Goal: Task Accomplishment & Management: Manage account settings

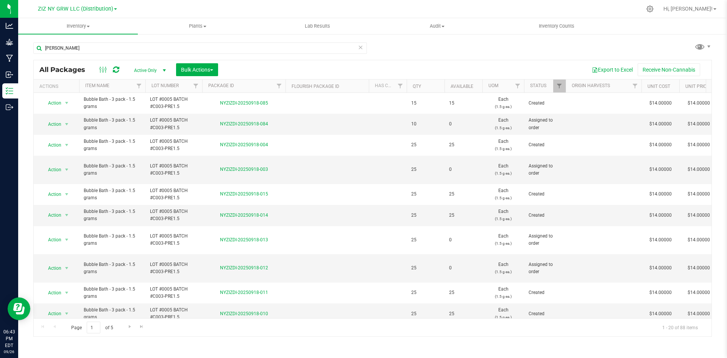
type input "[PERSON_NAME]"
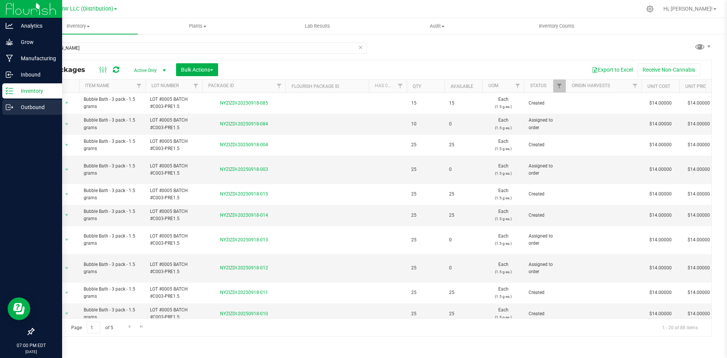
click at [14, 107] on p "Outbound" at bounding box center [35, 107] width 45 height 9
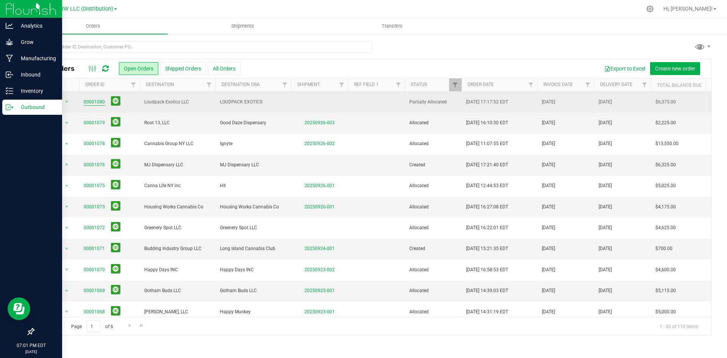
click at [98, 101] on link "00001080" at bounding box center [94, 101] width 21 height 7
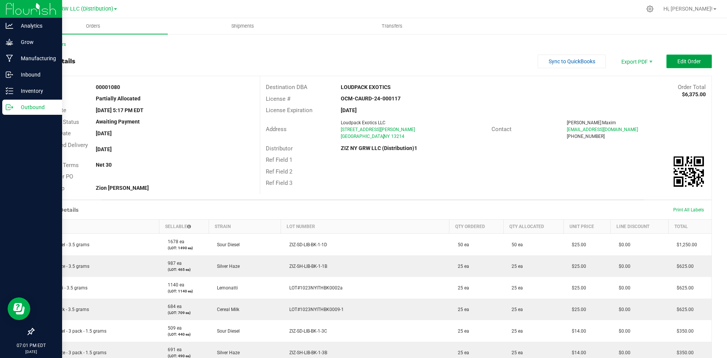
click at [667, 63] on button "Edit Order" at bounding box center [689, 62] width 45 height 14
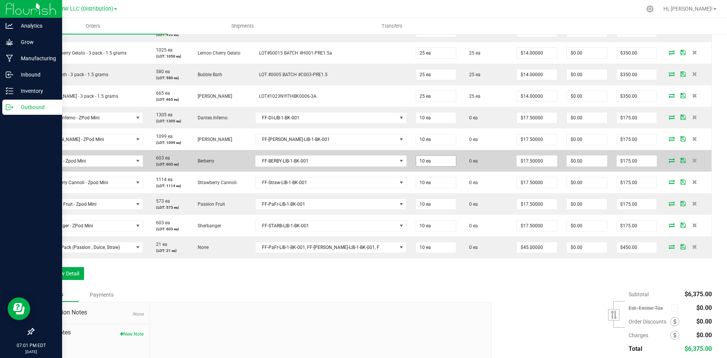
scroll to position [341, 0]
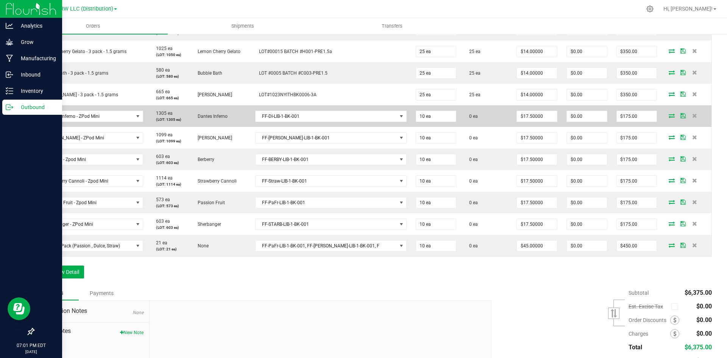
click at [669, 117] on icon at bounding box center [672, 115] width 6 height 5
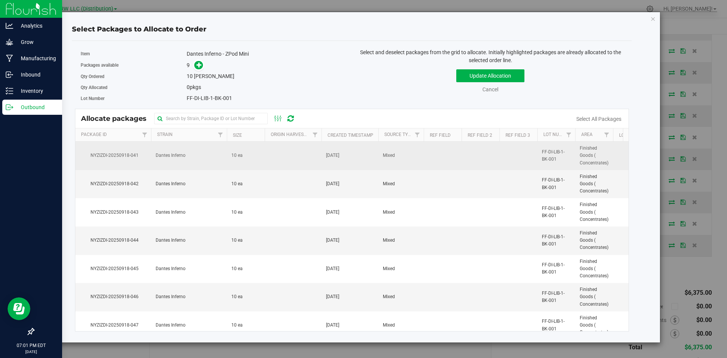
click at [268, 158] on td at bounding box center [293, 156] width 57 height 28
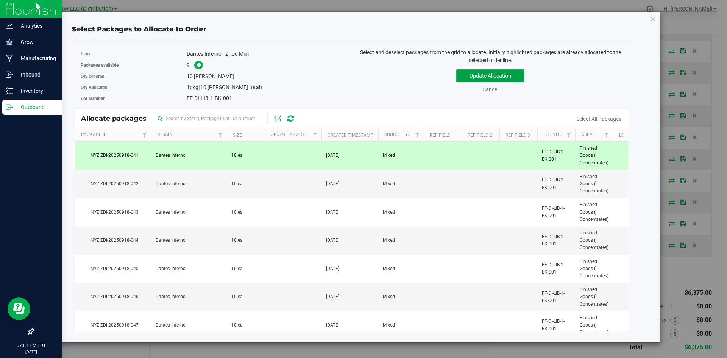
click at [467, 77] on button "Update Allocation" at bounding box center [490, 75] width 68 height 13
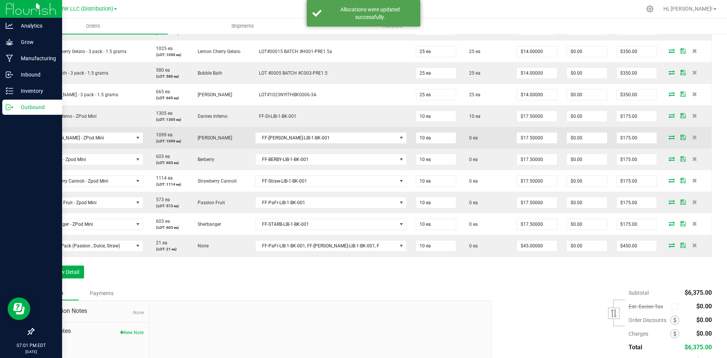
click at [669, 137] on icon at bounding box center [672, 137] width 6 height 5
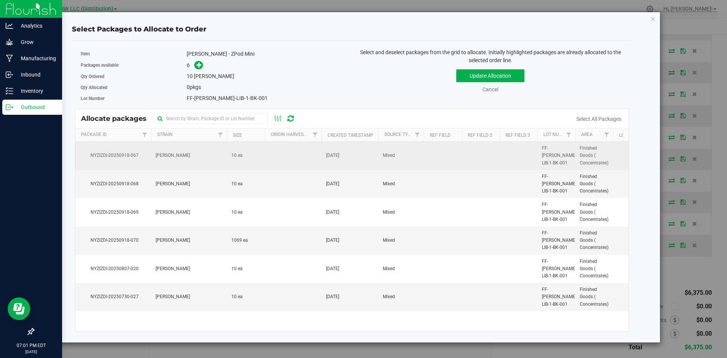
click at [260, 157] on td "10 ea" at bounding box center [246, 156] width 38 height 28
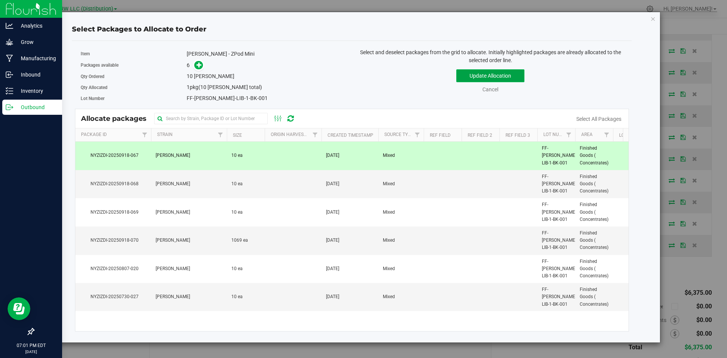
click at [476, 74] on button "Update Allocation" at bounding box center [490, 75] width 68 height 13
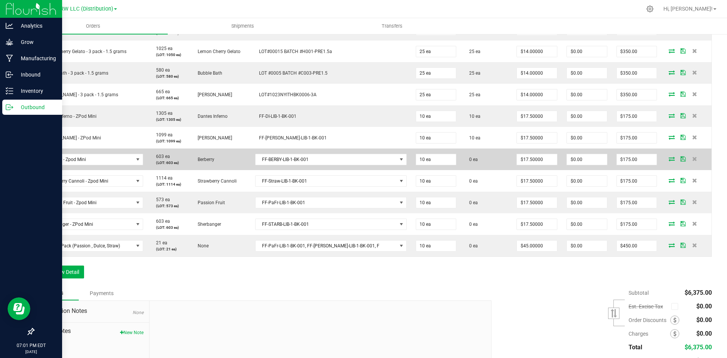
click at [669, 158] on icon at bounding box center [672, 158] width 6 height 5
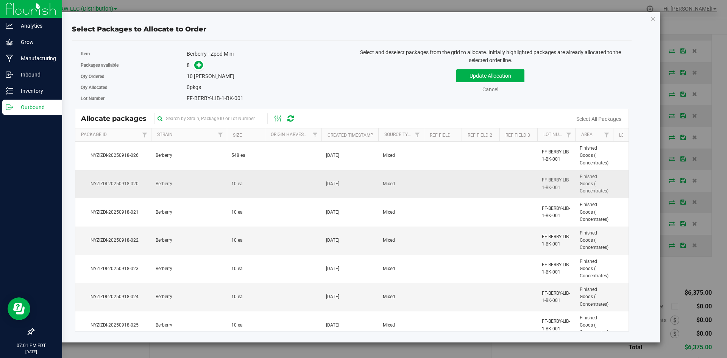
click at [277, 188] on td at bounding box center [293, 184] width 57 height 28
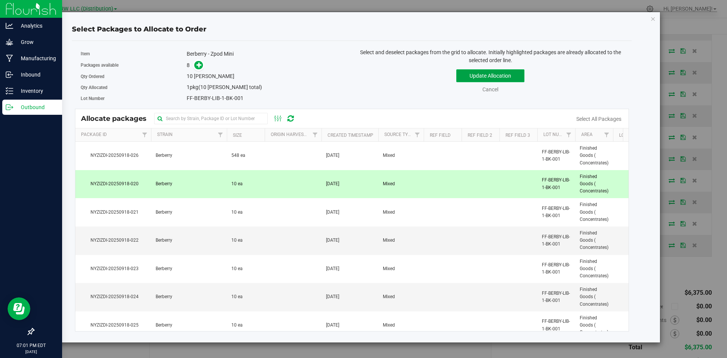
click at [480, 74] on button "Update Allocation" at bounding box center [490, 75] width 68 height 13
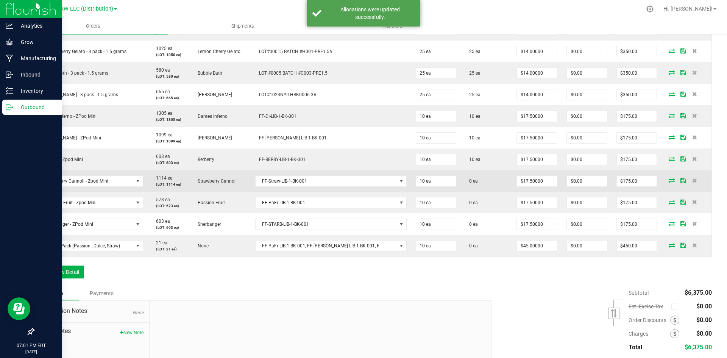
click at [669, 178] on icon at bounding box center [672, 180] width 6 height 5
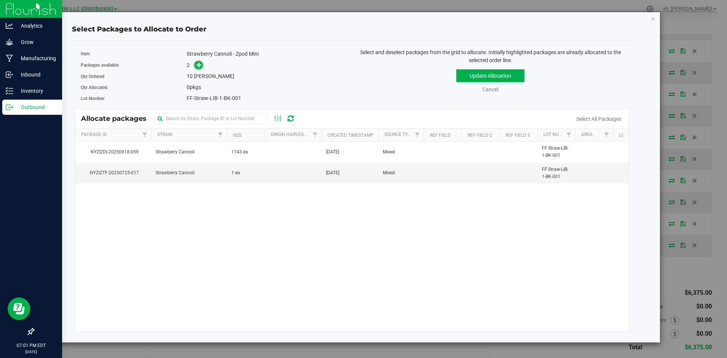
click at [199, 64] on icon at bounding box center [200, 65] width 6 height 6
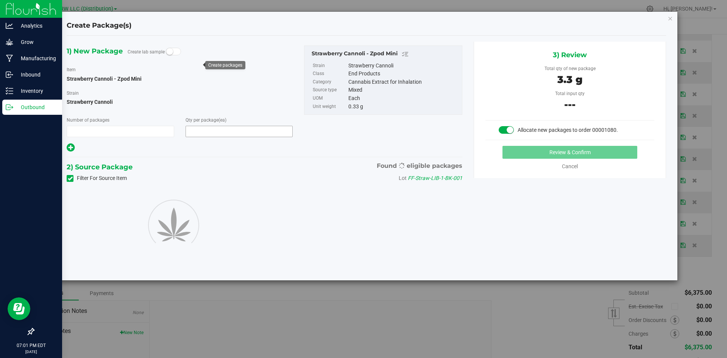
type input "1"
type input "10"
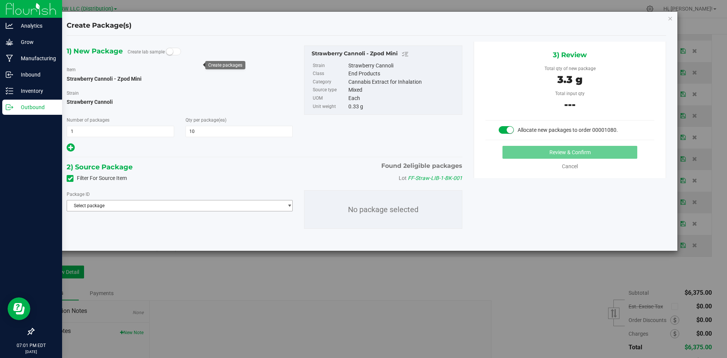
click at [196, 207] on span "Select package" at bounding box center [175, 205] width 216 height 11
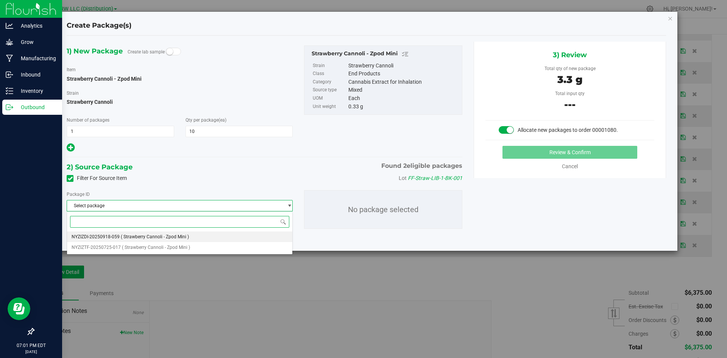
click at [192, 236] on li "NYZIZDI-20250918-059 ( Strawberry Cannoli - Zpod Mini )" at bounding box center [179, 236] width 225 height 11
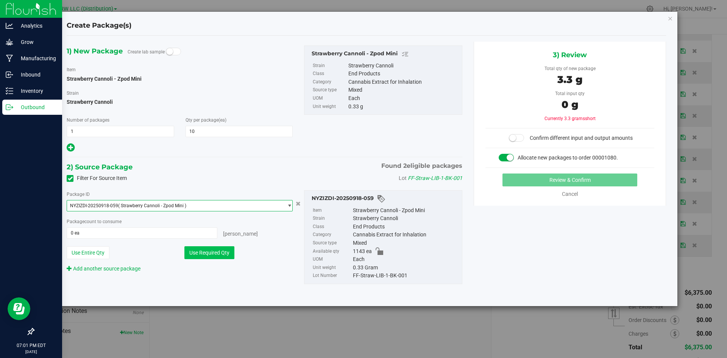
click at [219, 256] on button "Use Required Qty" at bounding box center [209, 252] width 50 height 13
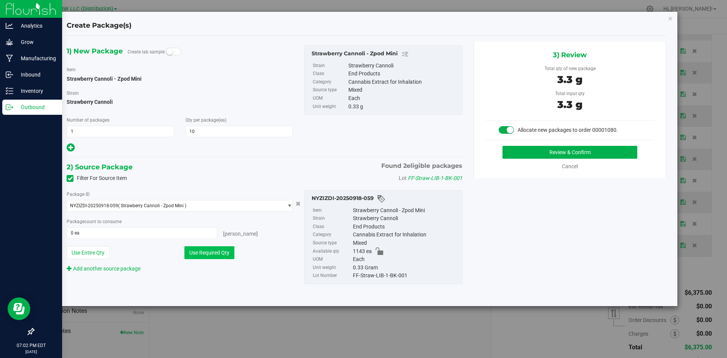
type input "10 ea"
click at [130, 133] on span "1 1" at bounding box center [121, 131] width 108 height 11
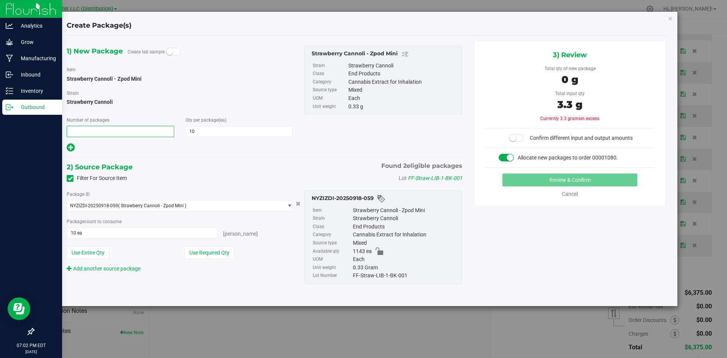
type input "5"
click at [213, 258] on button "Use Required Qty" at bounding box center [209, 252] width 50 height 13
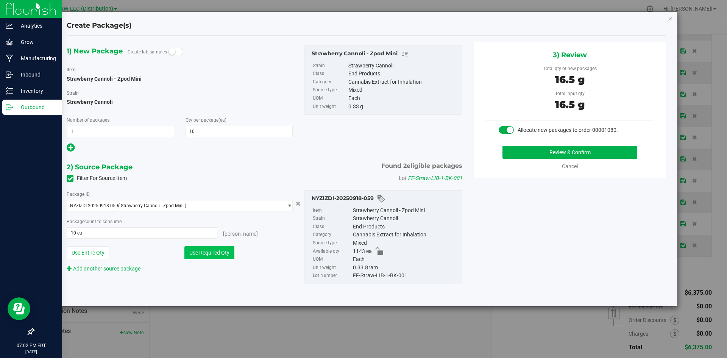
type input "5"
type input "50 ea"
click at [585, 152] on button "Review & Confirm" at bounding box center [570, 152] width 135 height 13
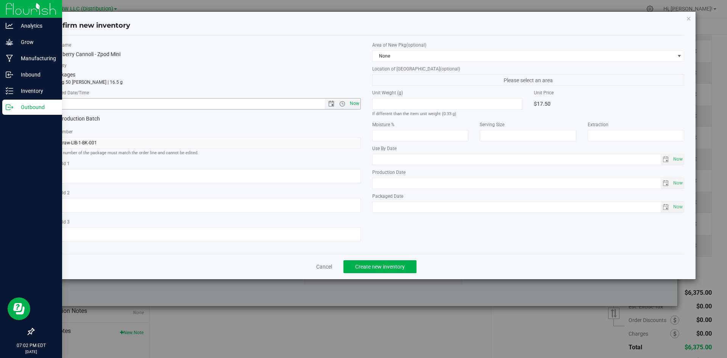
click at [356, 103] on span "Now" at bounding box center [354, 103] width 13 height 11
type input "[DATE] 7:02 PM"
click at [397, 268] on span "Create new inventory" at bounding box center [380, 267] width 50 height 6
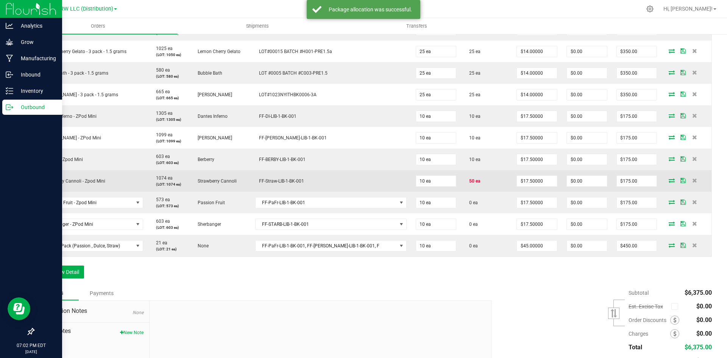
click at [669, 179] on icon at bounding box center [672, 180] width 6 height 5
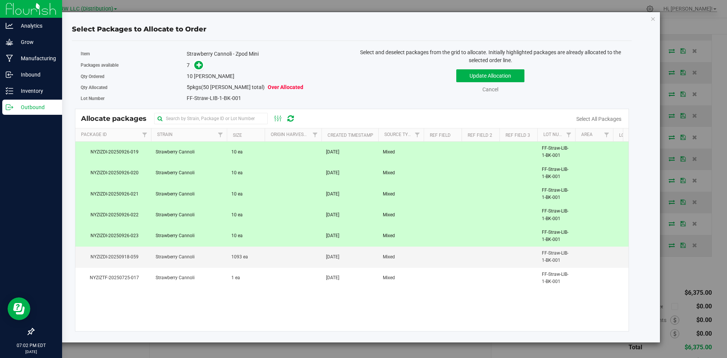
click at [169, 155] on span "Strawberry Cannoli" at bounding box center [175, 151] width 39 height 7
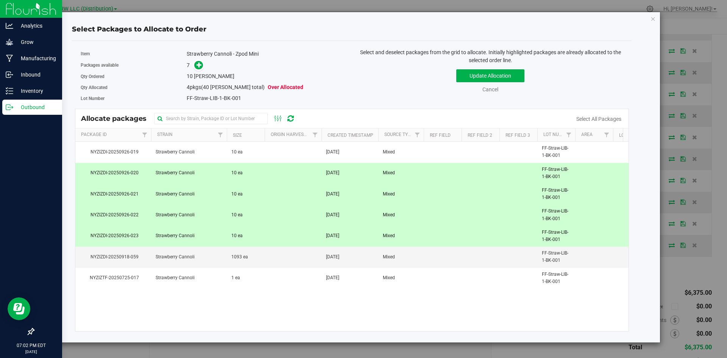
drag, startPoint x: 166, startPoint y: 172, endPoint x: 166, endPoint y: 178, distance: 5.3
click at [166, 174] on span "Strawberry Cannoli" at bounding box center [175, 172] width 39 height 7
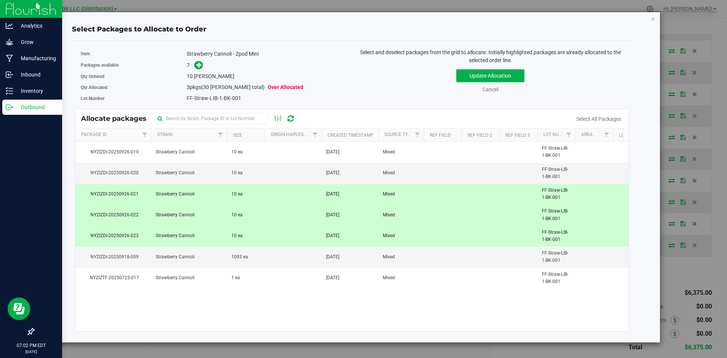
click at [170, 197] on span "Strawberry Cannoli" at bounding box center [175, 194] width 39 height 7
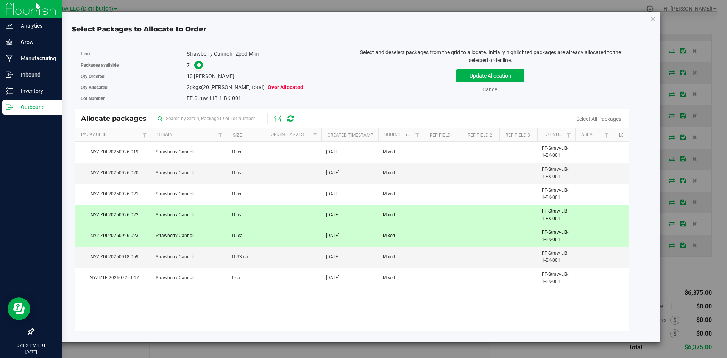
drag, startPoint x: 173, startPoint y: 217, endPoint x: 173, endPoint y: 222, distance: 4.6
click at [173, 219] on td "Strawberry Cannoli" at bounding box center [189, 215] width 76 height 21
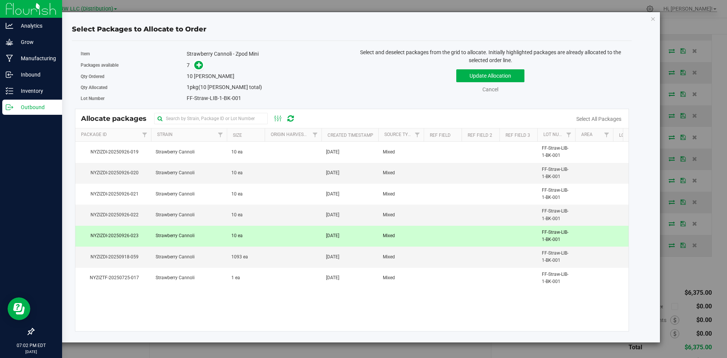
click at [176, 239] on span "Strawberry Cannoli" at bounding box center [175, 235] width 39 height 7
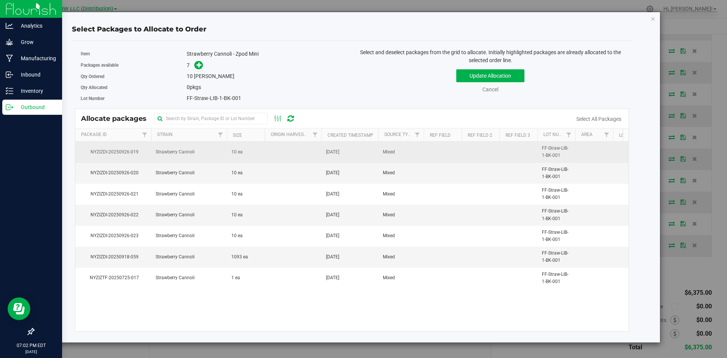
click at [245, 150] on td "10 ea" at bounding box center [246, 152] width 38 height 21
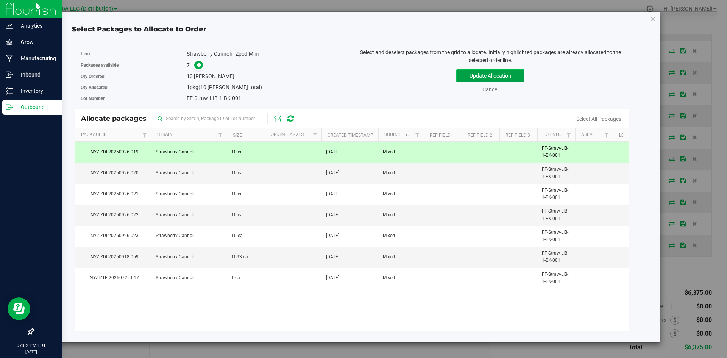
click at [490, 78] on button "Update Allocation" at bounding box center [490, 75] width 68 height 13
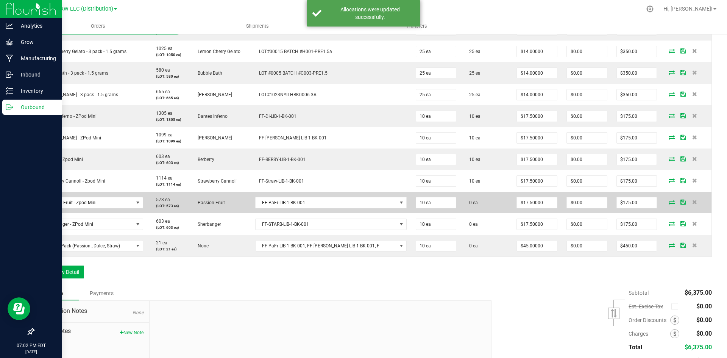
click at [665, 198] on td at bounding box center [687, 203] width 50 height 22
click at [669, 203] on icon at bounding box center [672, 202] width 6 height 5
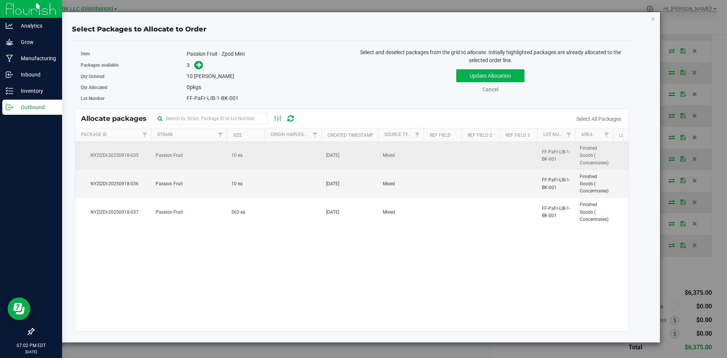
click at [240, 161] on td "10 ea" at bounding box center [246, 156] width 38 height 28
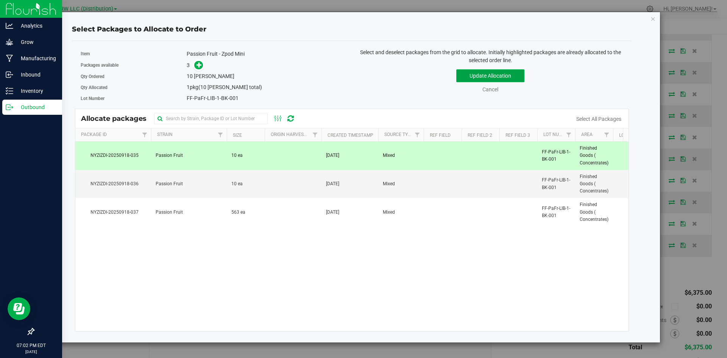
click at [471, 78] on button "Update Allocation" at bounding box center [490, 75] width 68 height 13
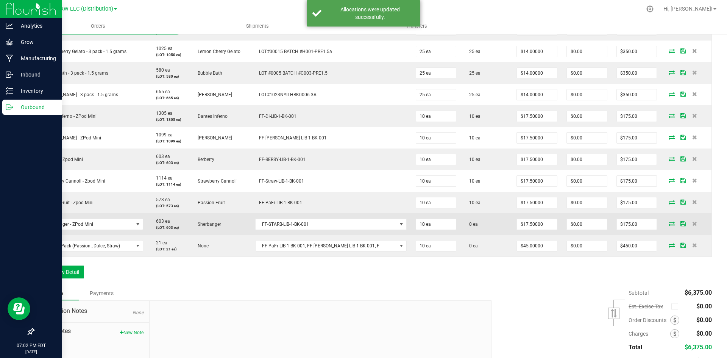
click at [669, 225] on icon at bounding box center [672, 223] width 6 height 5
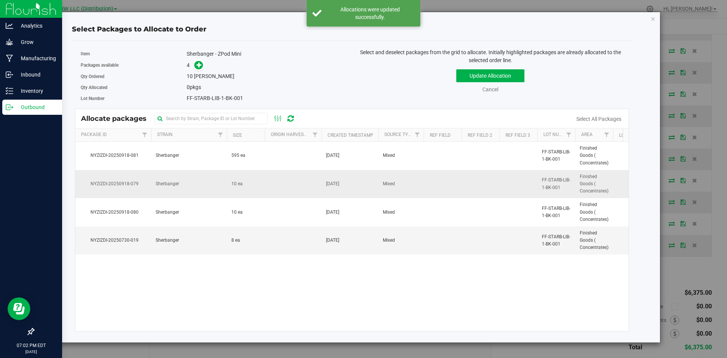
click at [241, 184] on span "10 ea" at bounding box center [236, 183] width 11 height 7
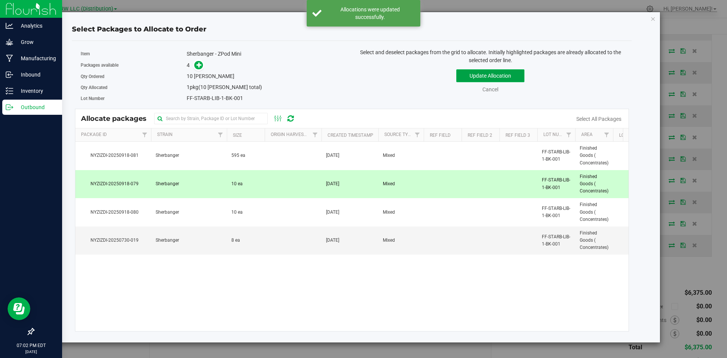
click at [513, 73] on button "Update Allocation" at bounding box center [490, 75] width 68 height 13
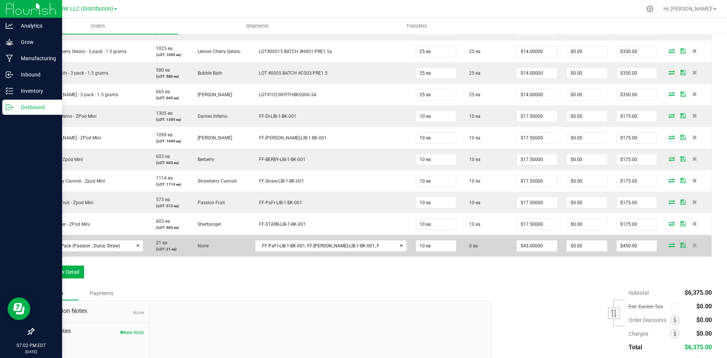
click at [669, 244] on icon at bounding box center [672, 245] width 6 height 5
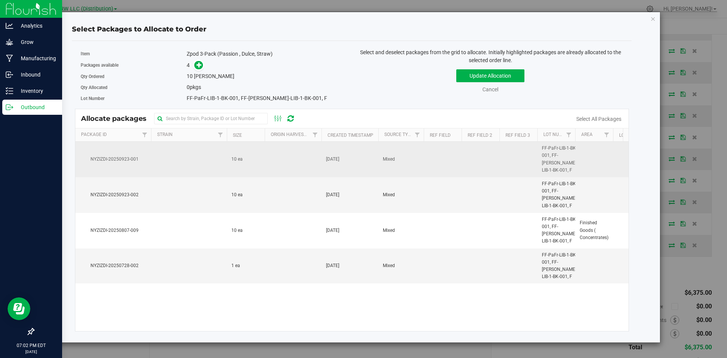
click at [241, 161] on span "10 ea" at bounding box center [236, 159] width 11 height 7
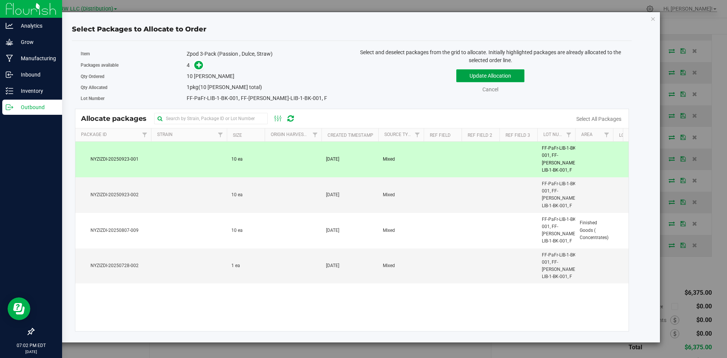
click at [475, 73] on button "Update Allocation" at bounding box center [490, 75] width 68 height 13
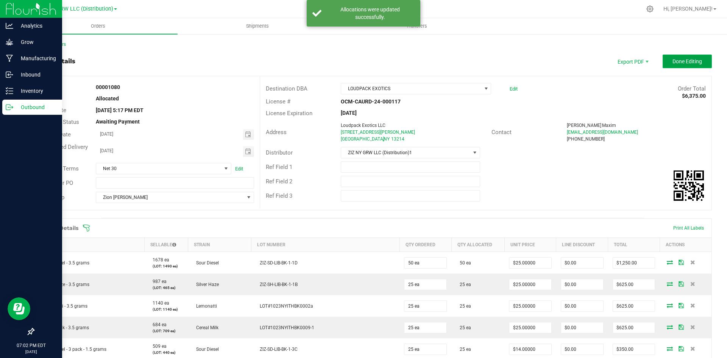
click at [679, 57] on button "Done Editing" at bounding box center [687, 62] width 49 height 14
